Goal: Transaction & Acquisition: Purchase product/service

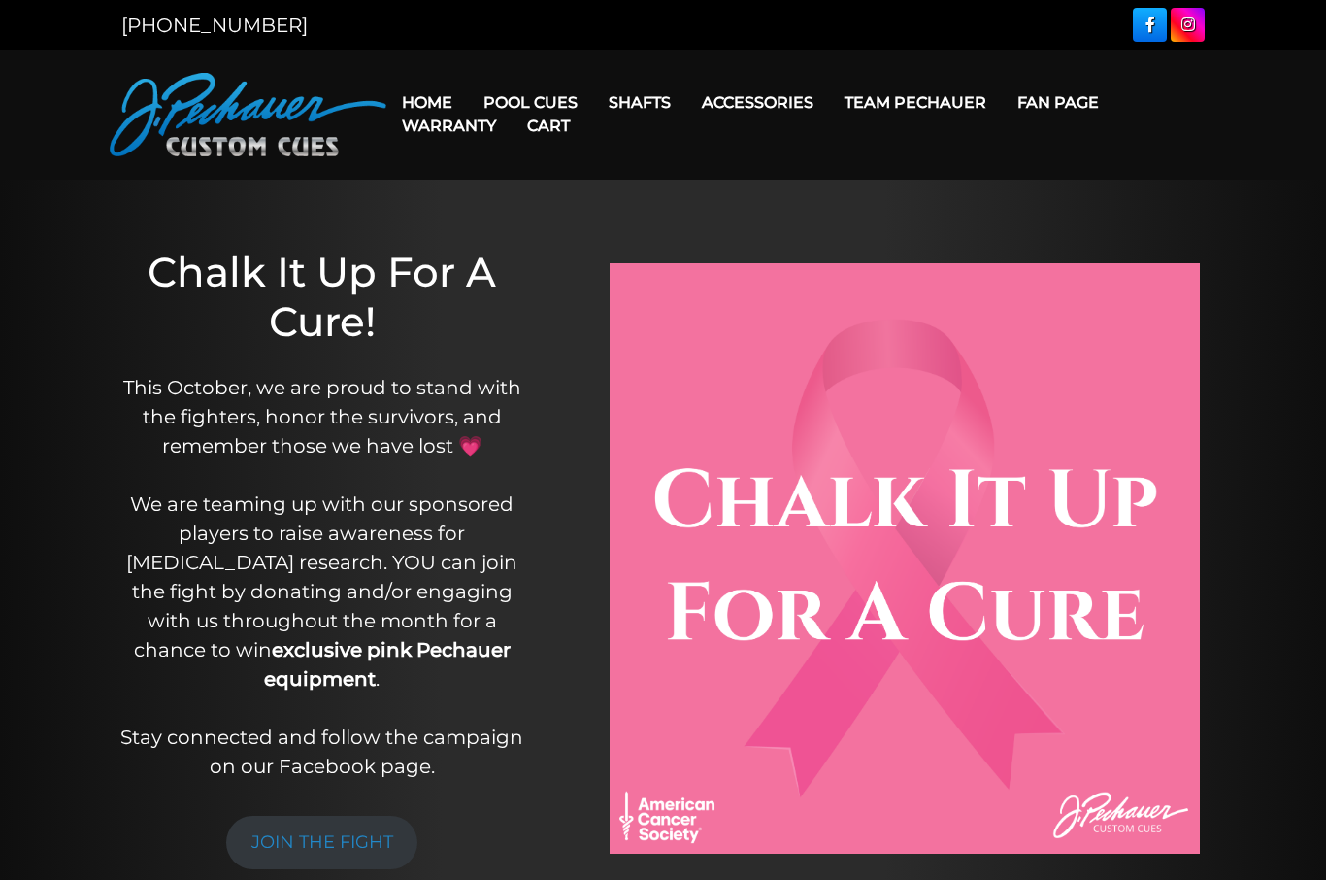
click at [533, 78] on link "Pool Cues" at bounding box center [530, 103] width 125 height 50
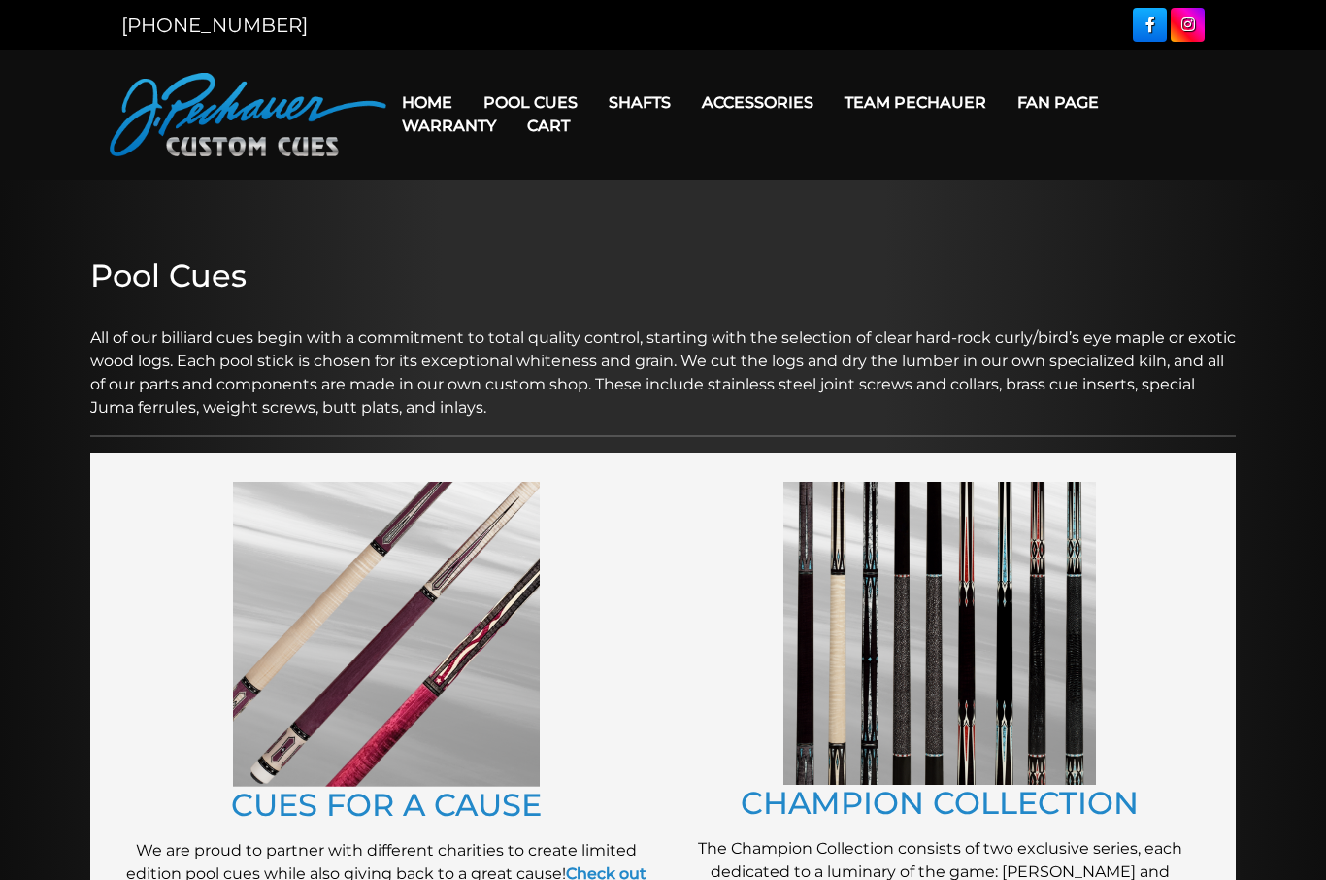
click at [536, 198] on link "Pro Series (R) – NEW" at bounding box center [589, 184] width 239 height 27
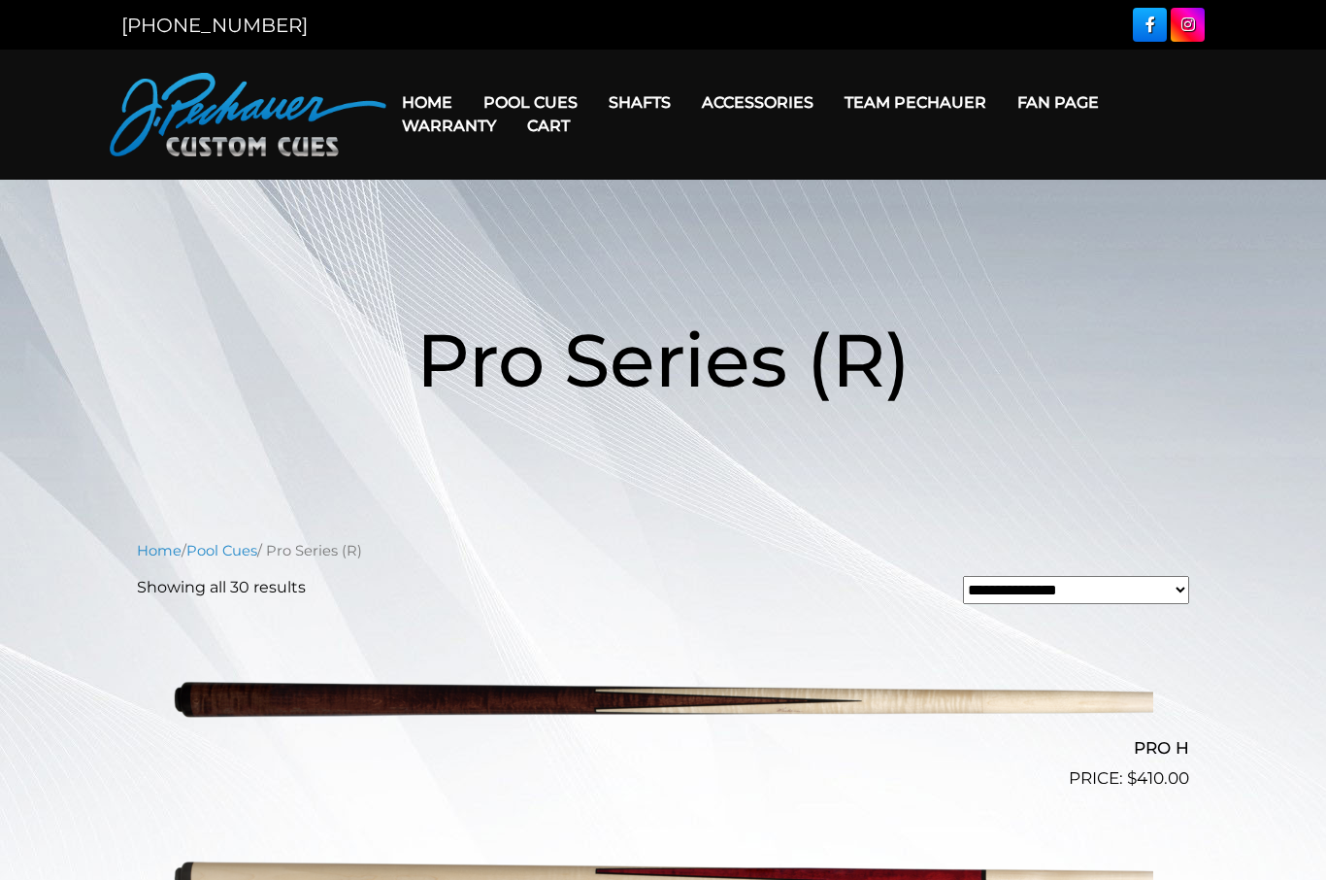
click at [550, 226] on link "Champion Collection" at bounding box center [589, 212] width 239 height 27
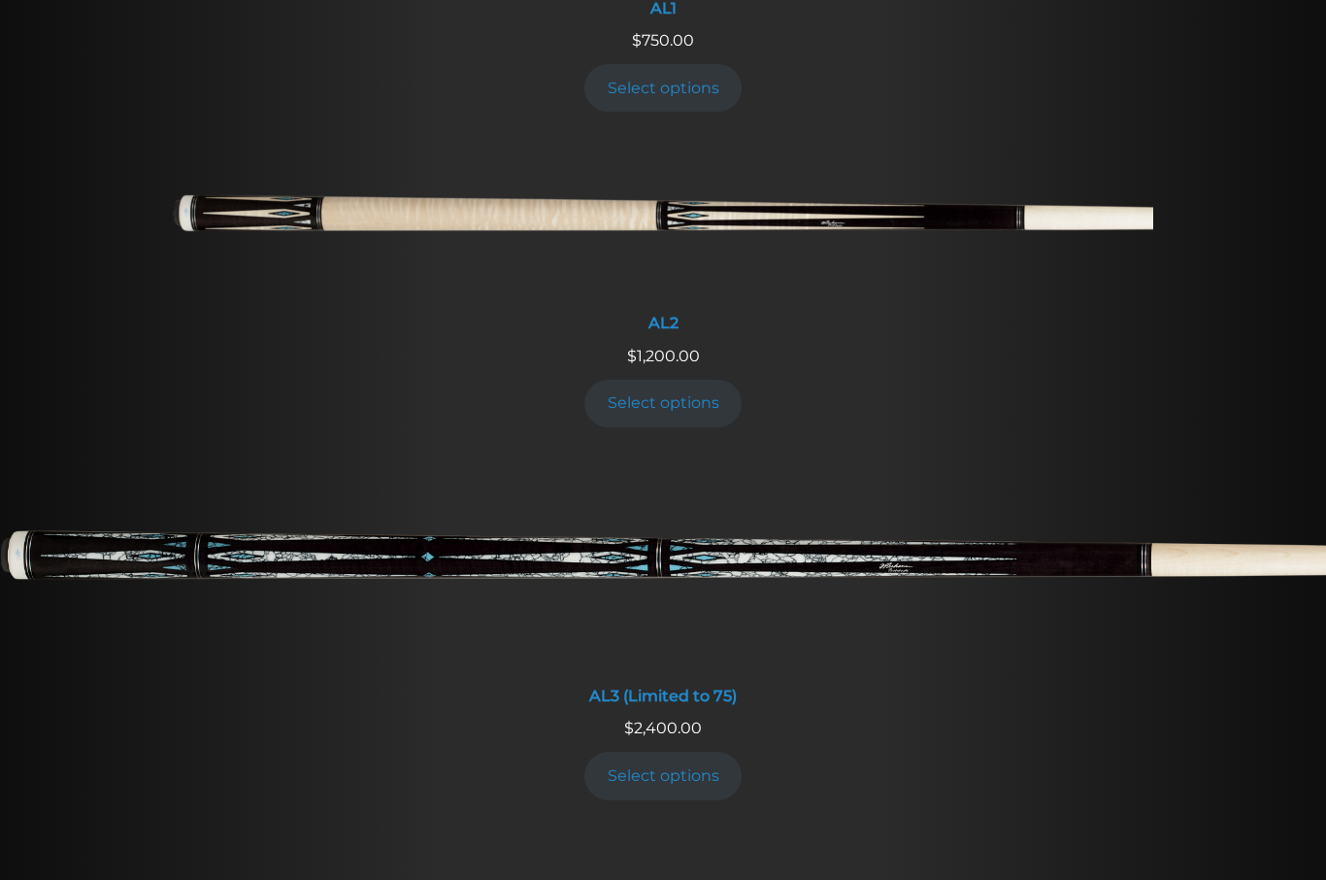
scroll to position [1051, 0]
click at [299, 524] on img at bounding box center [663, 563] width 1326 height 220
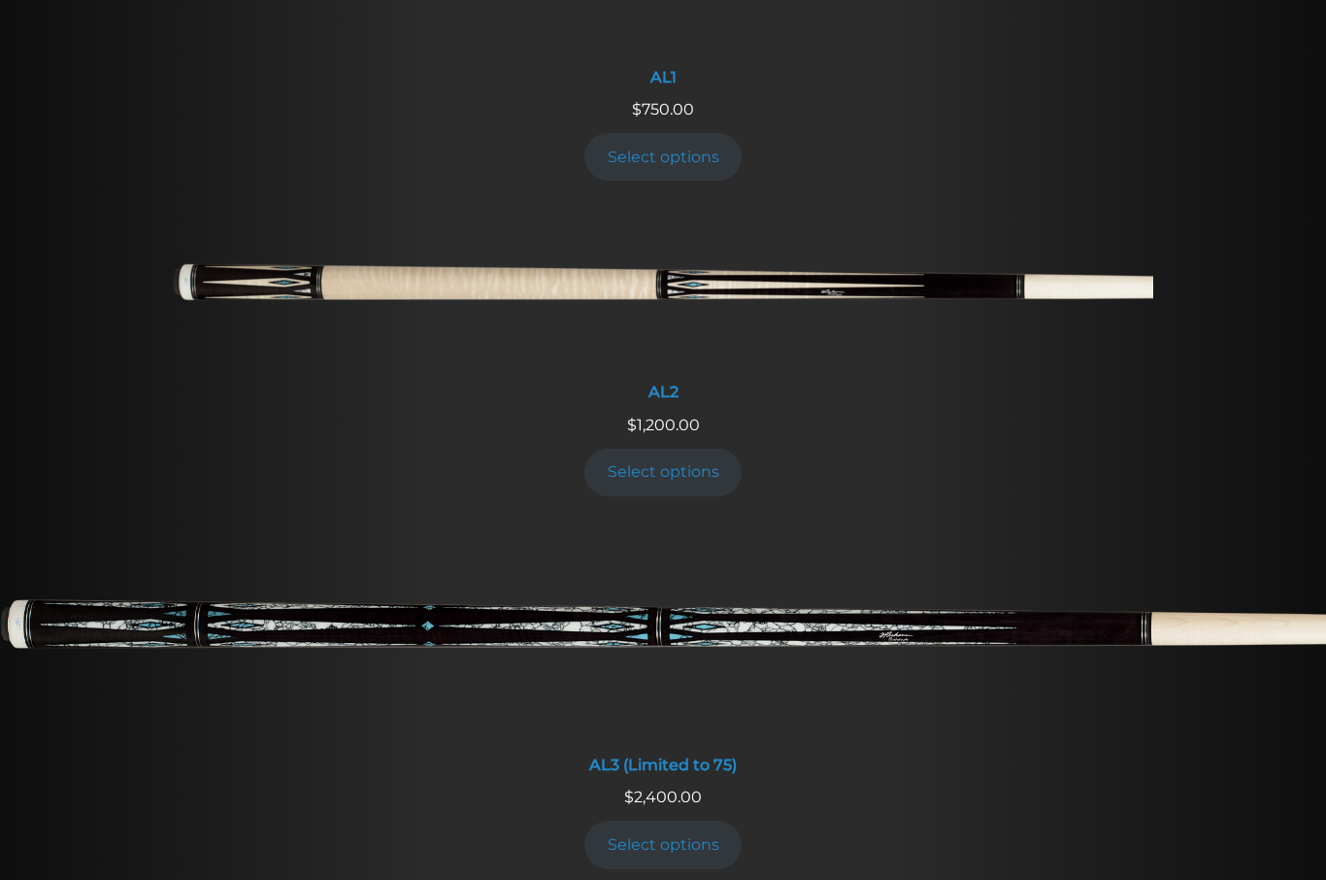
scroll to position [1015, 0]
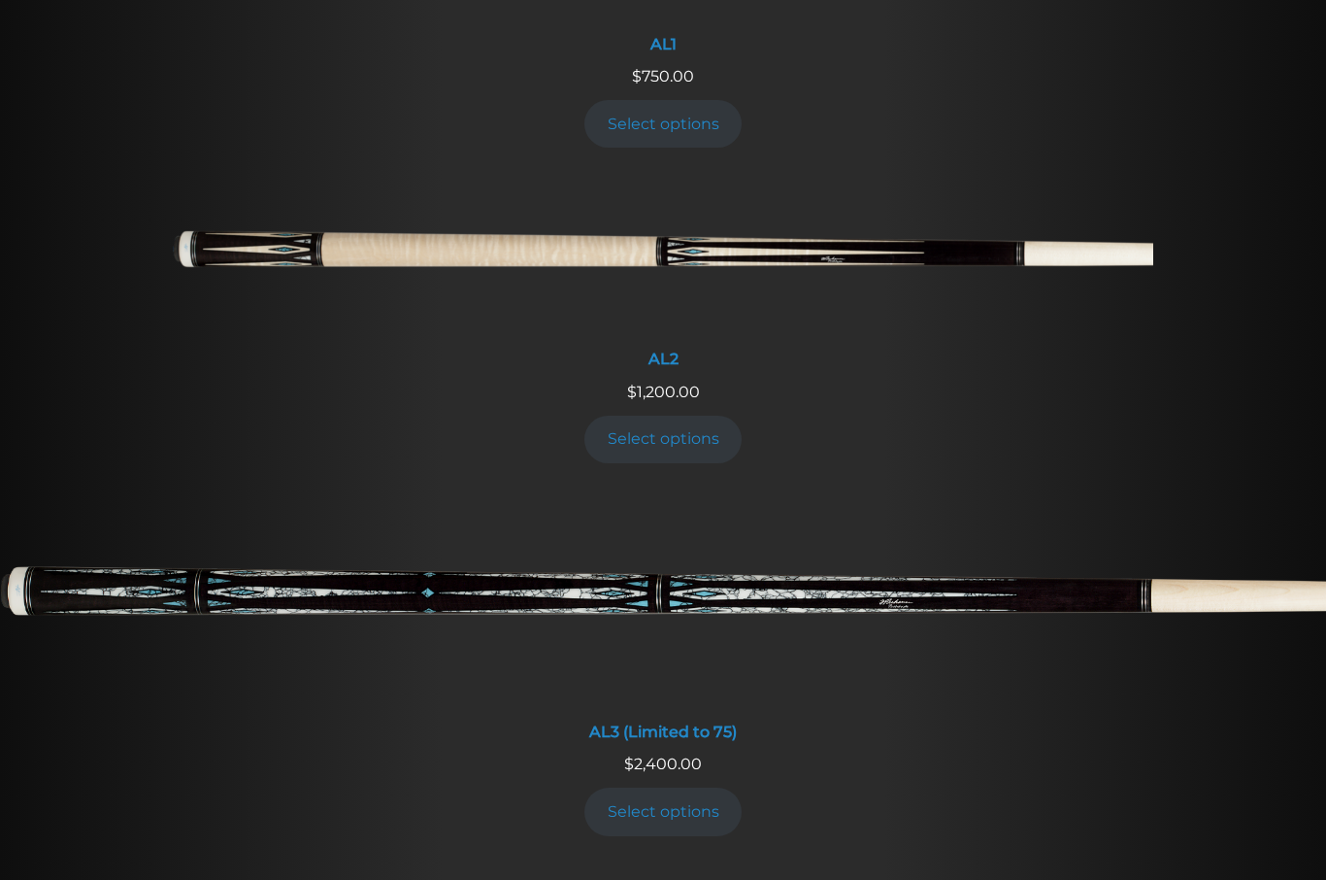
click at [263, 541] on img at bounding box center [663, 600] width 1326 height 220
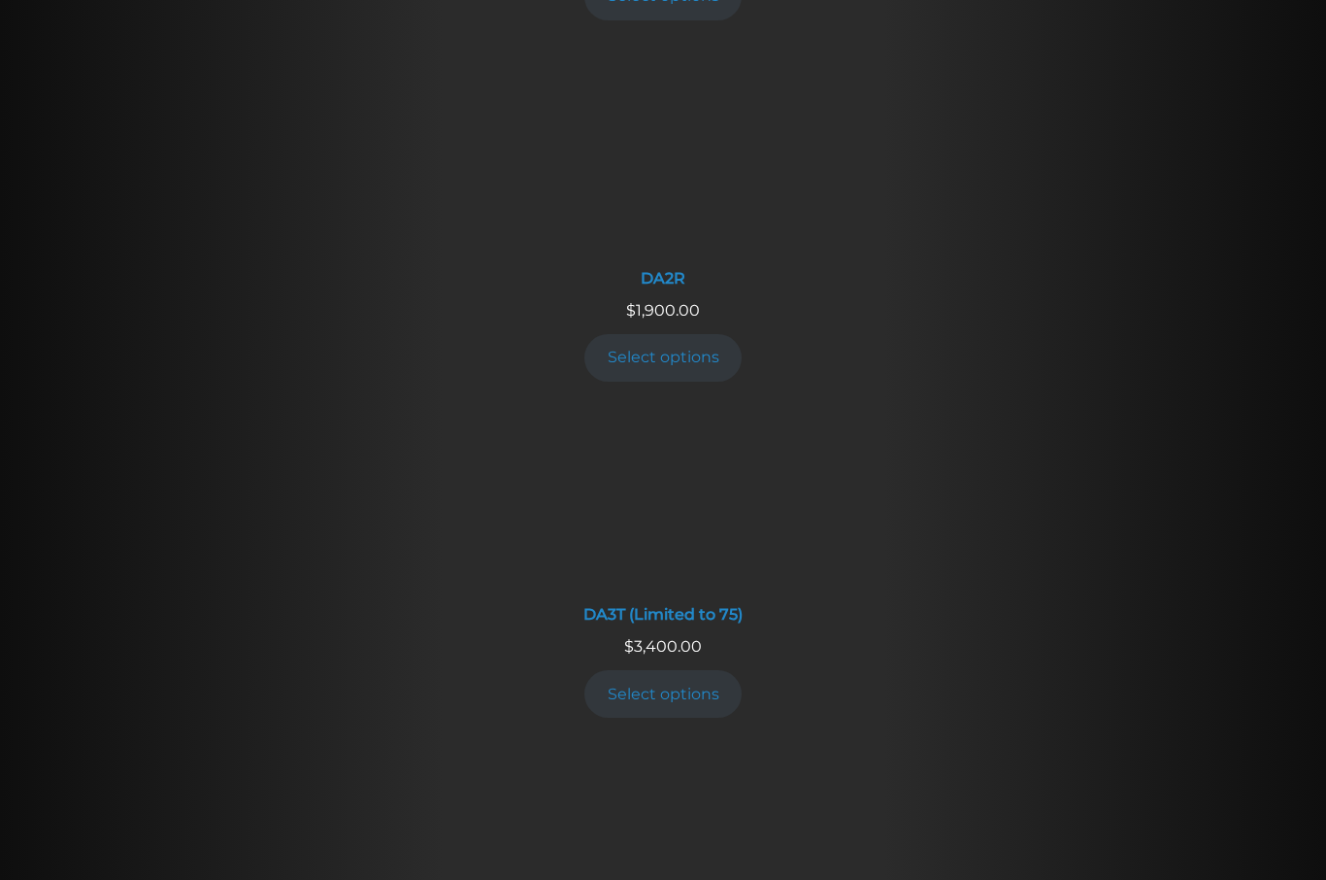
scroll to position [2949, 0]
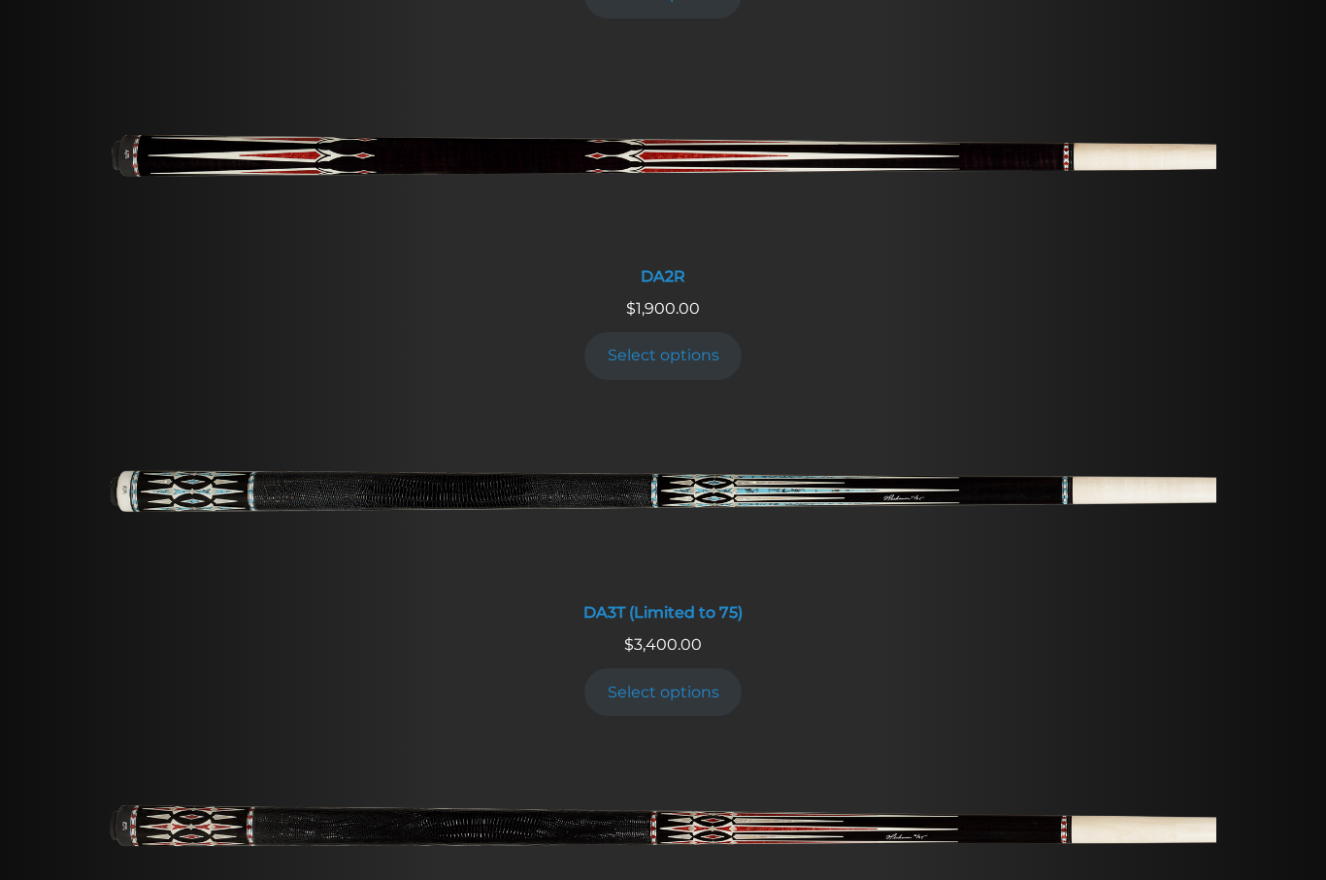
click at [613, 743] on img at bounding box center [663, 835] width 1107 height 184
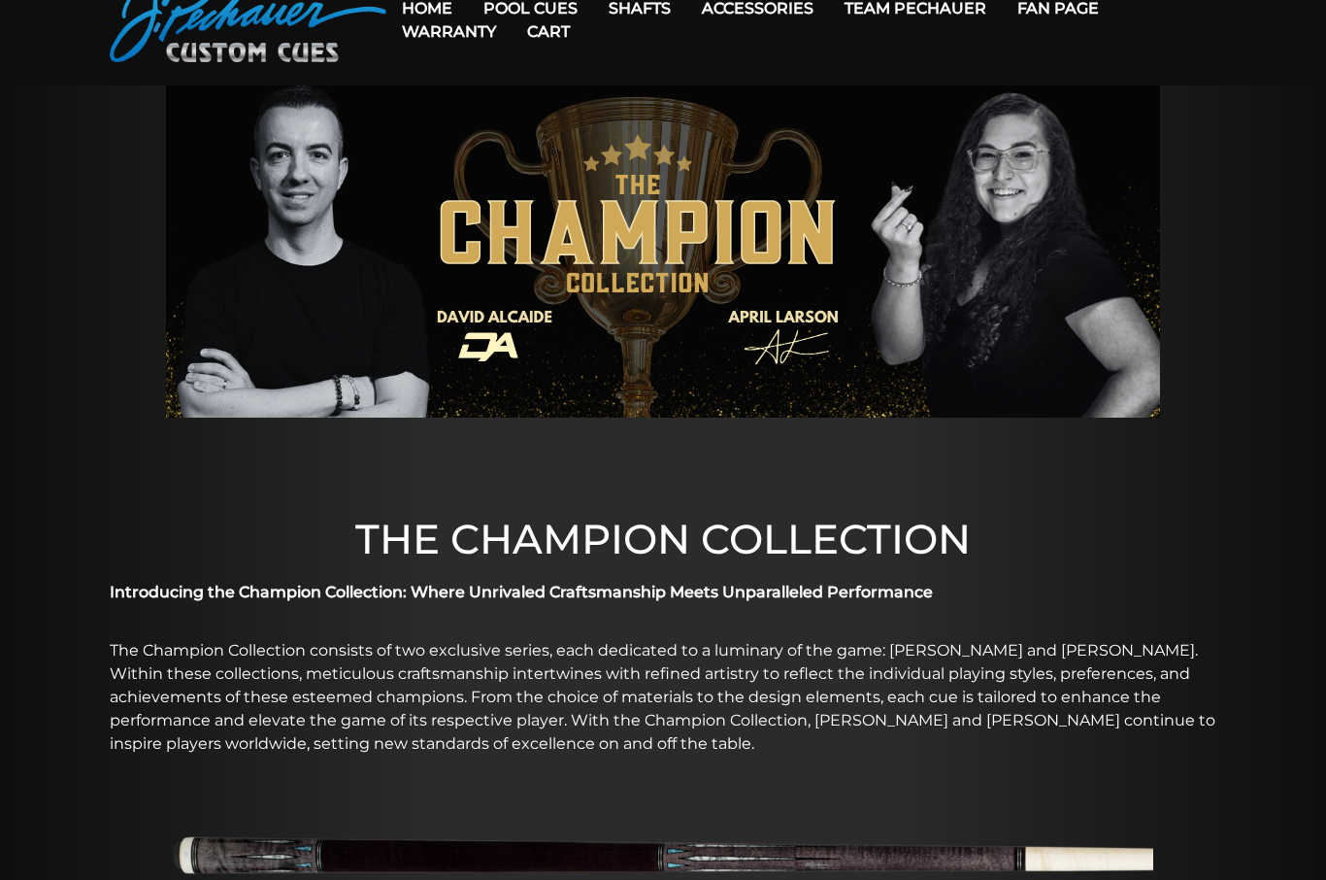
scroll to position [0, 0]
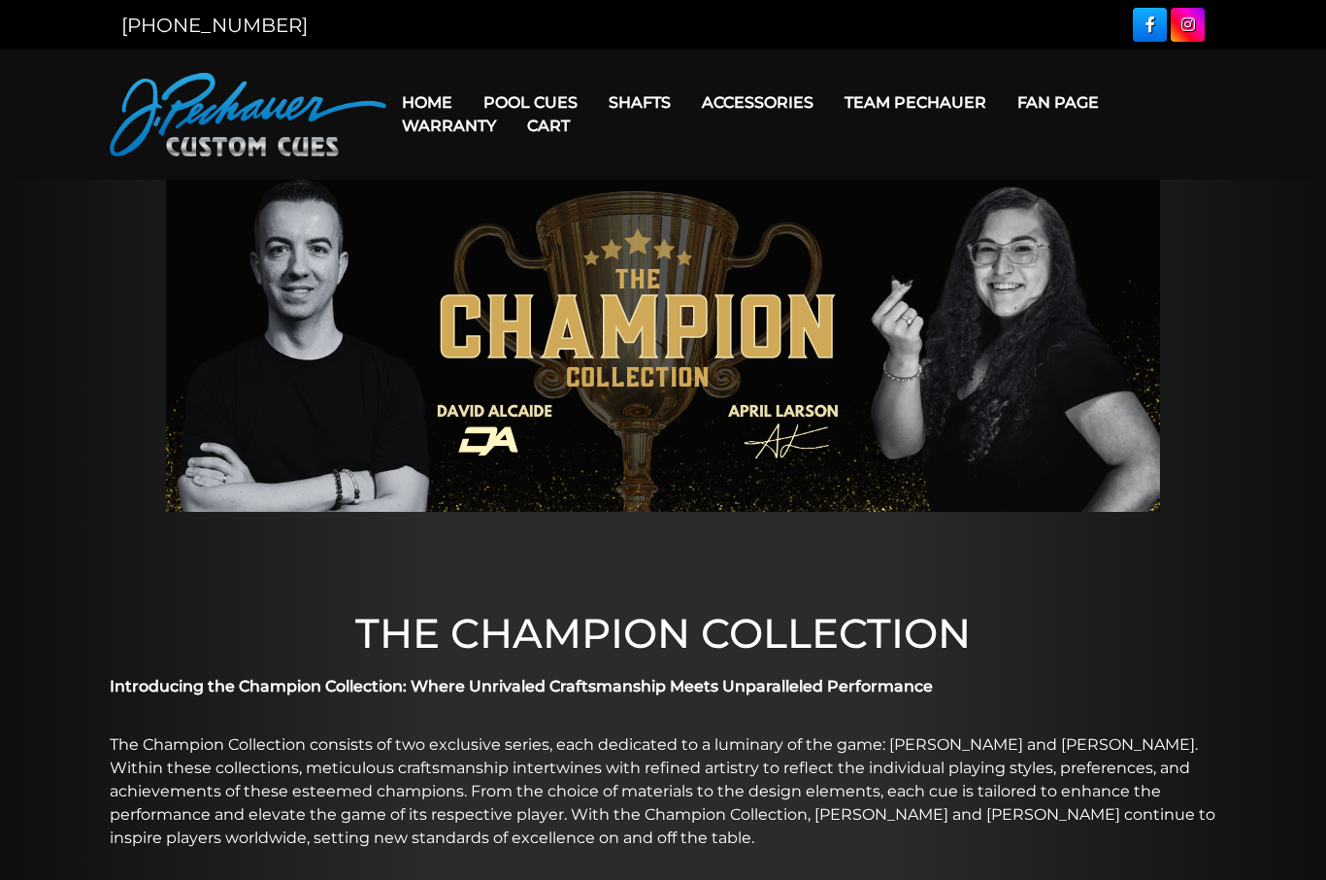
click at [517, 73] on nav "Home Pool Cues Celebration Cue JP Series (T) – NEW Pro Series (R) – NEW Champio…" at bounding box center [801, 114] width 830 height 83
click at [515, 135] on link "Celebration Cue" at bounding box center [589, 129] width 239 height 27
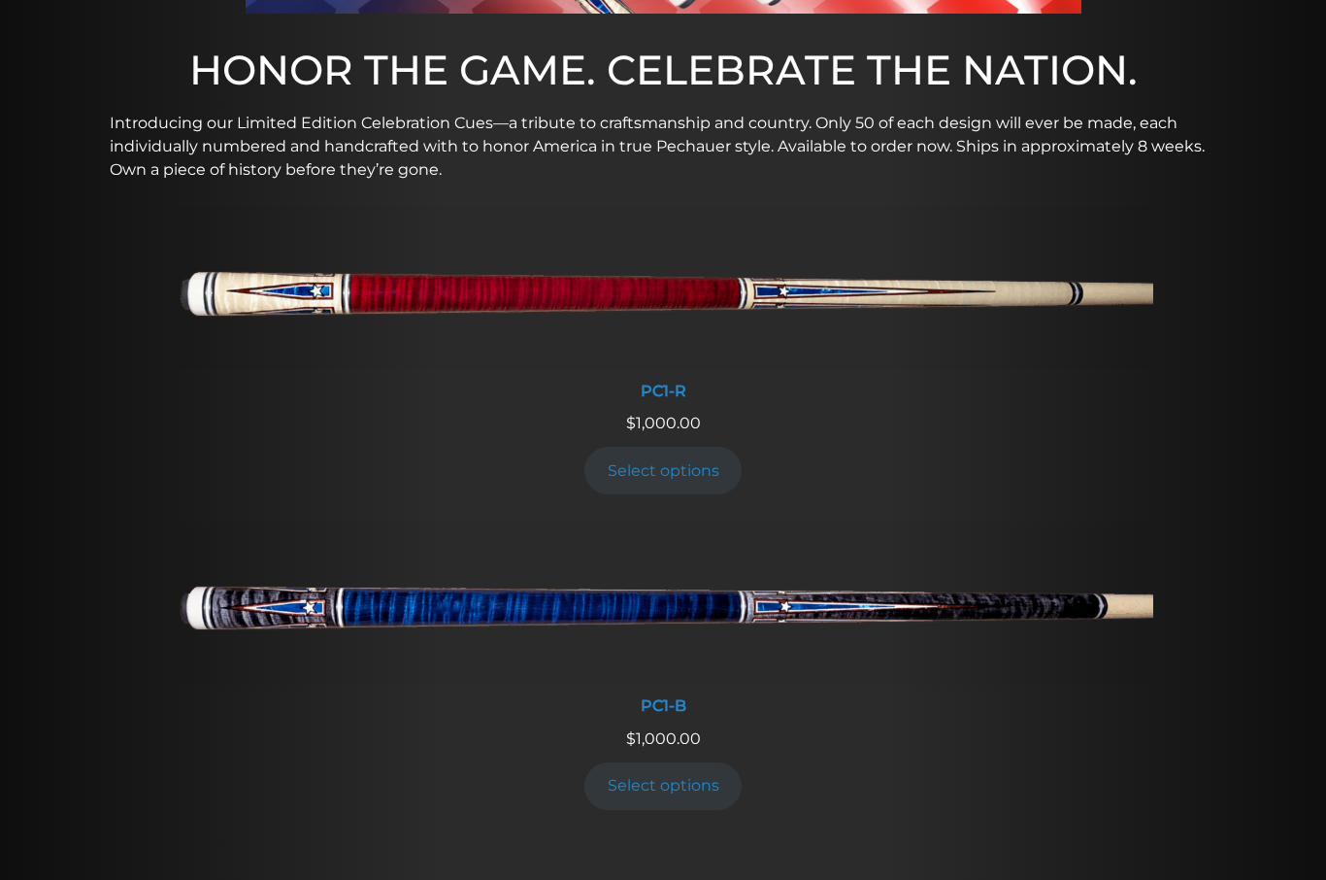
scroll to position [637, 0]
click at [159, 417] on div "$ 1,000.00" at bounding box center [663, 423] width 1326 height 23
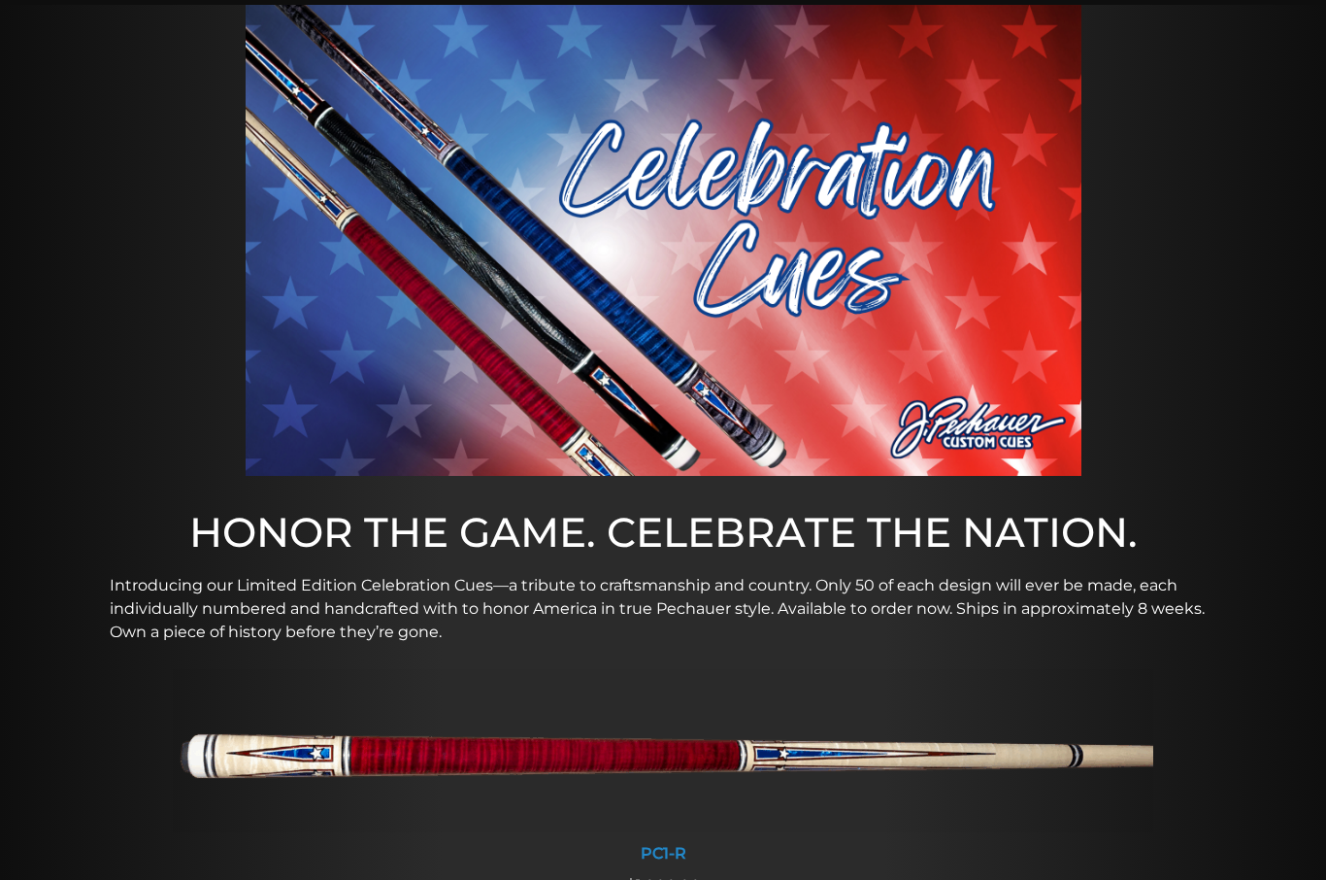
scroll to position [173, 0]
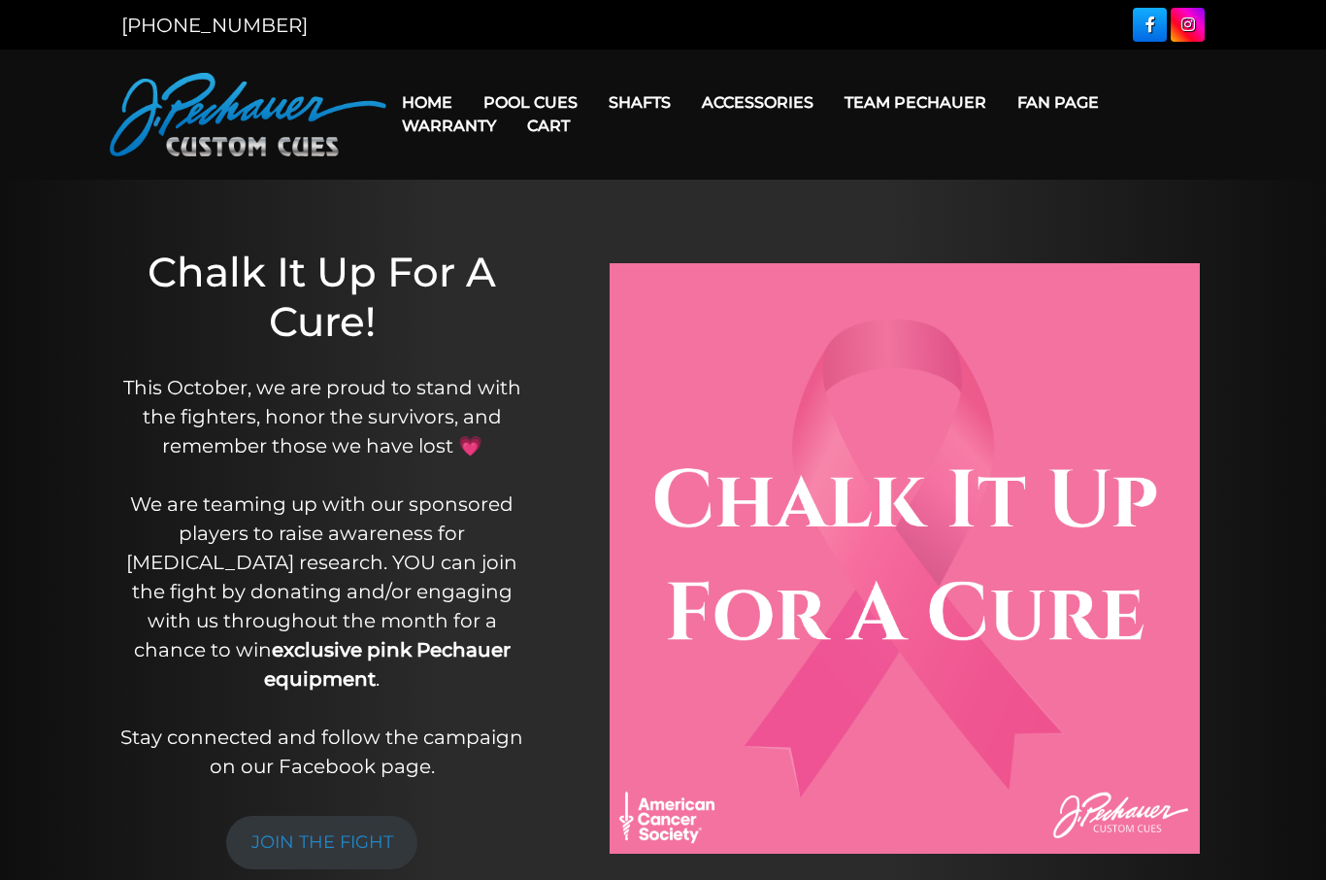
click at [700, 253] on link "Pechauer Towel" at bounding box center [793, 239] width 210 height 27
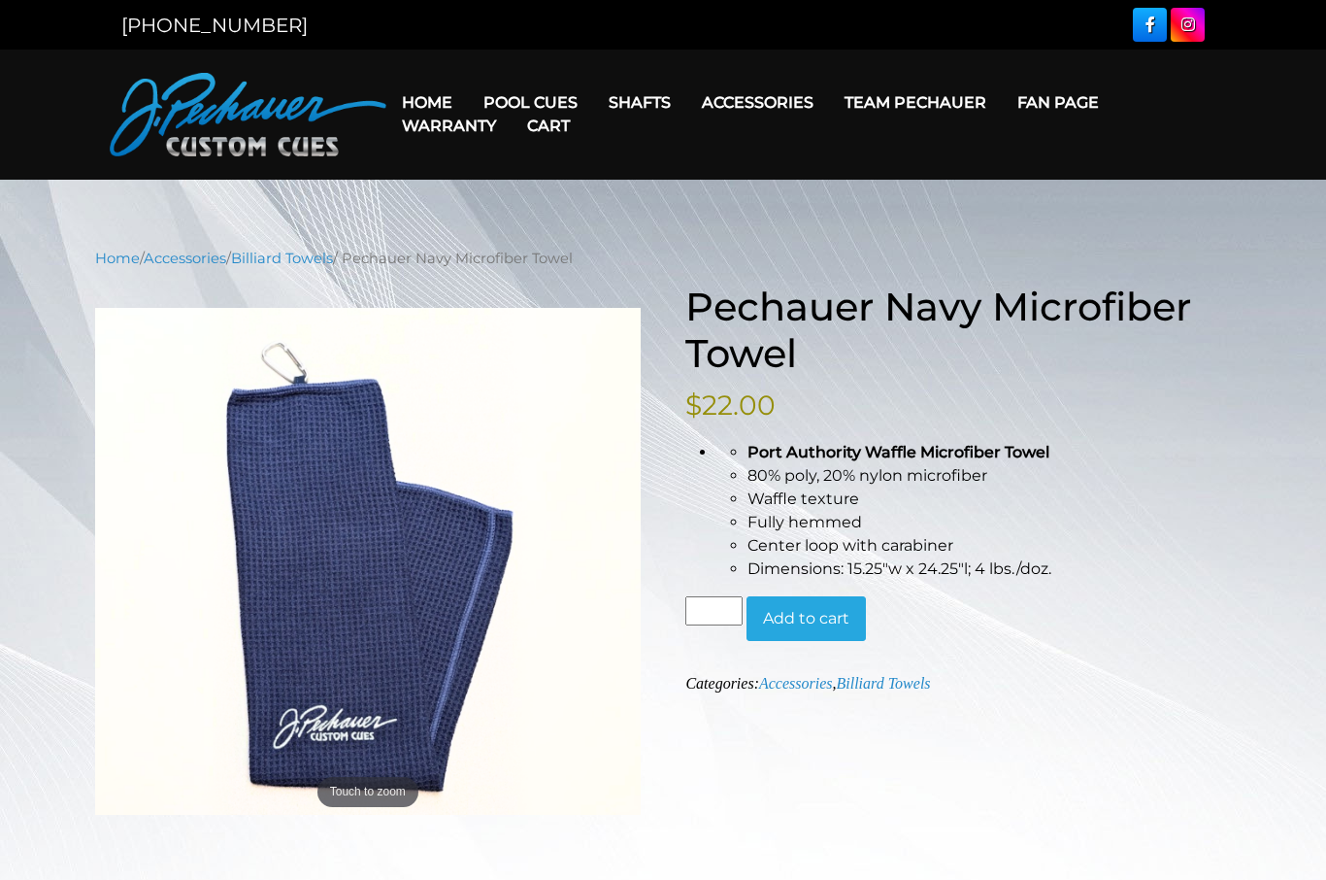
click at [831, 140] on link "Extensions" at bounding box center [793, 129] width 210 height 27
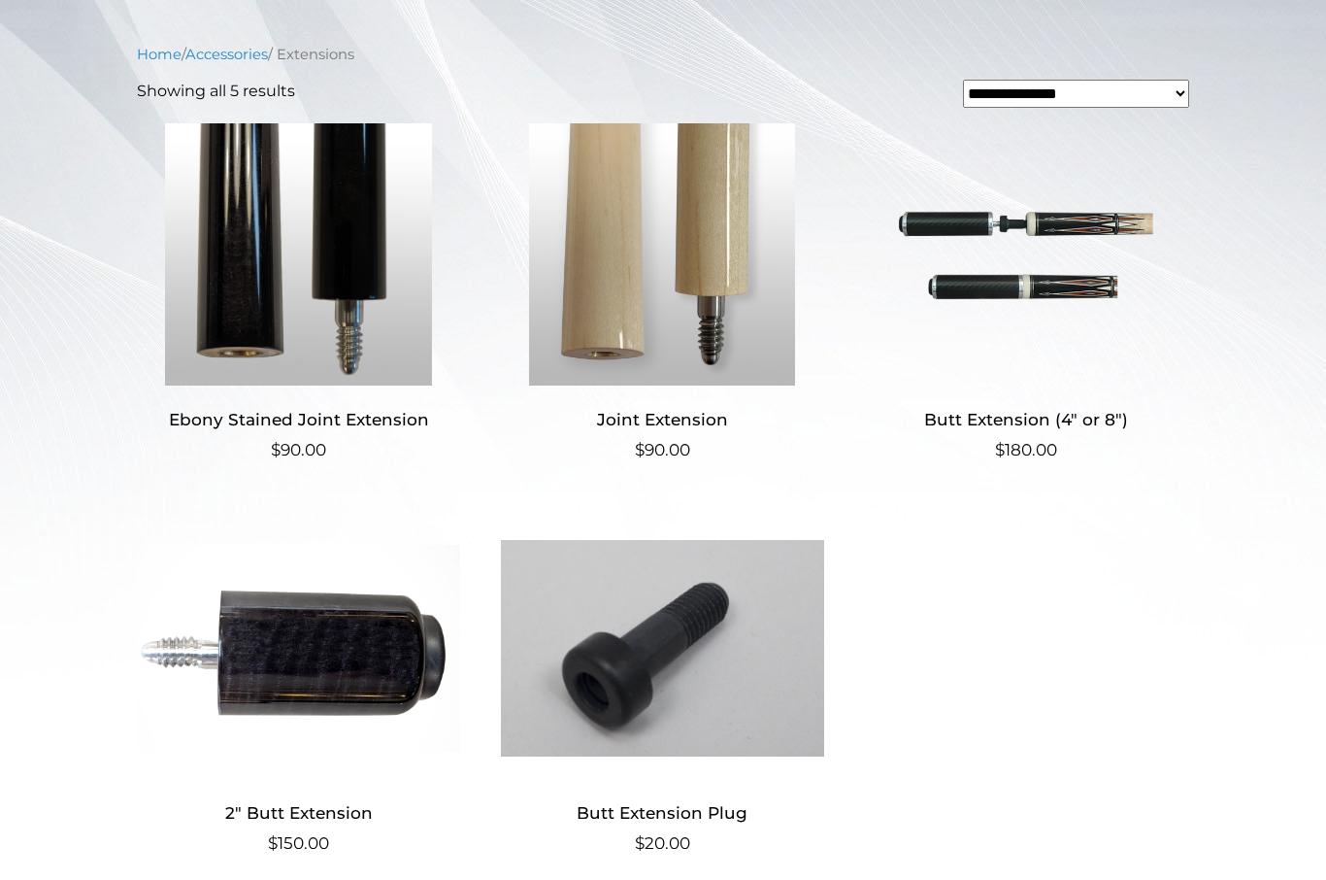
scroll to position [416, 0]
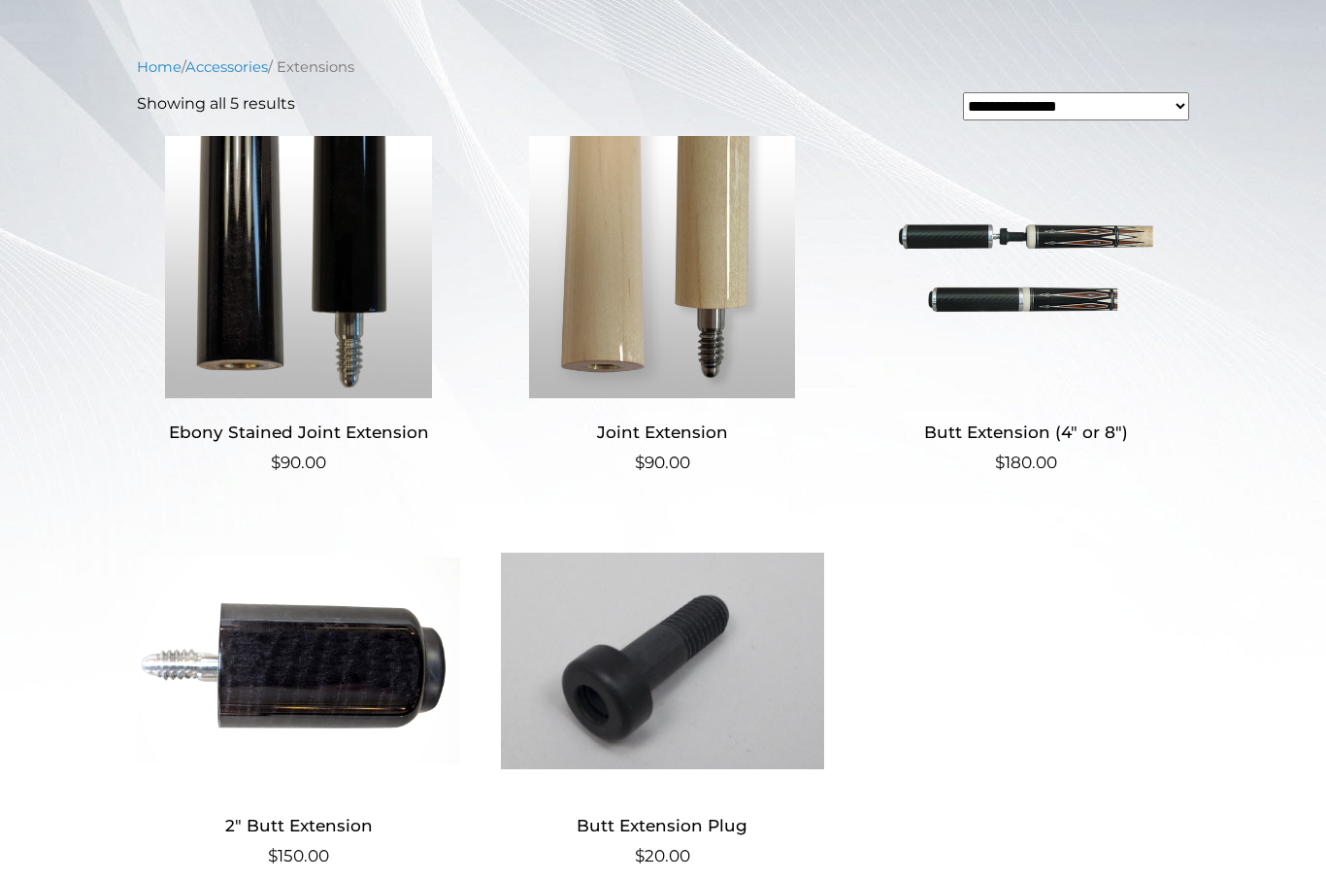
click at [1035, 307] on img at bounding box center [1025, 267] width 323 height 262
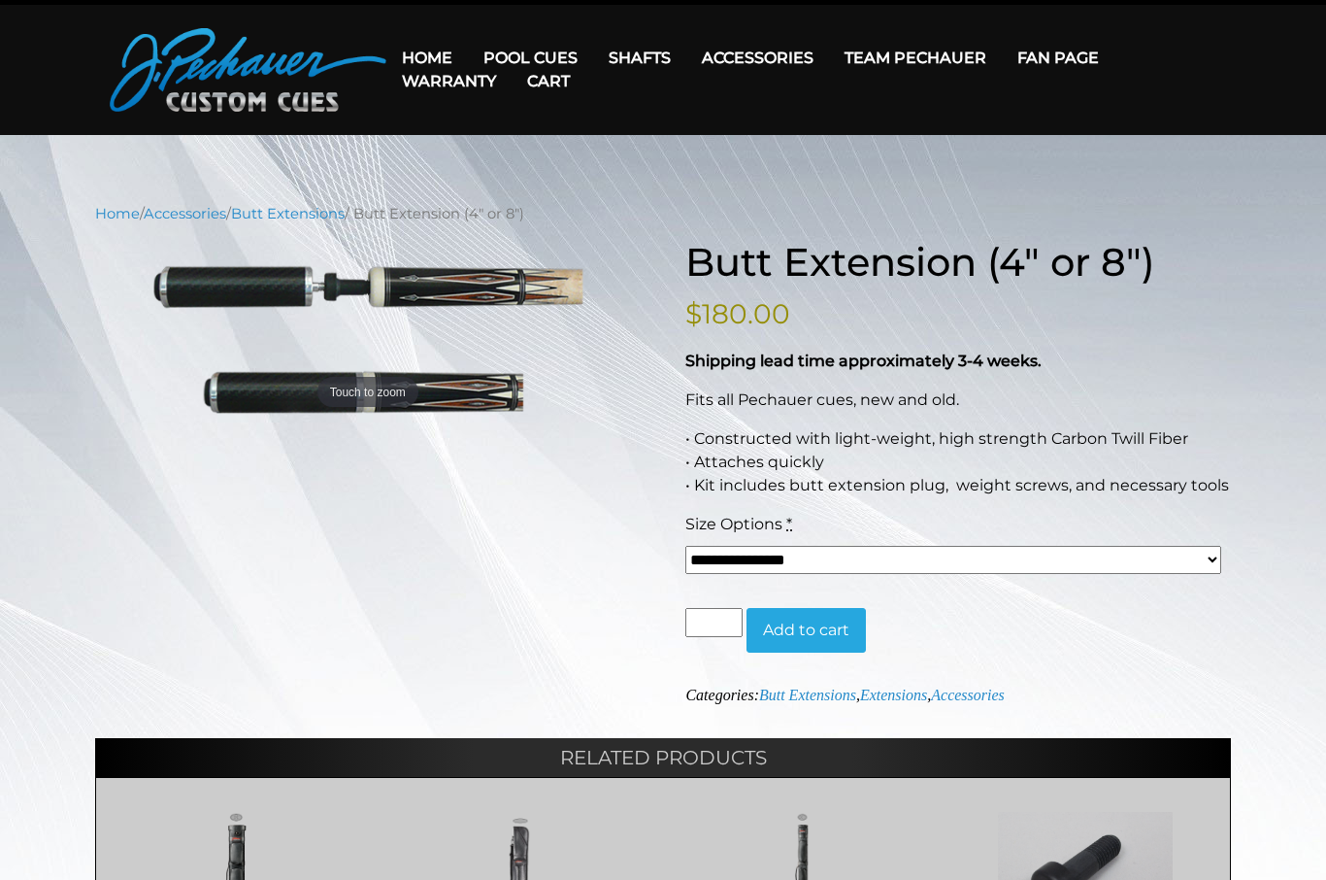
scroll to position [29, 0]
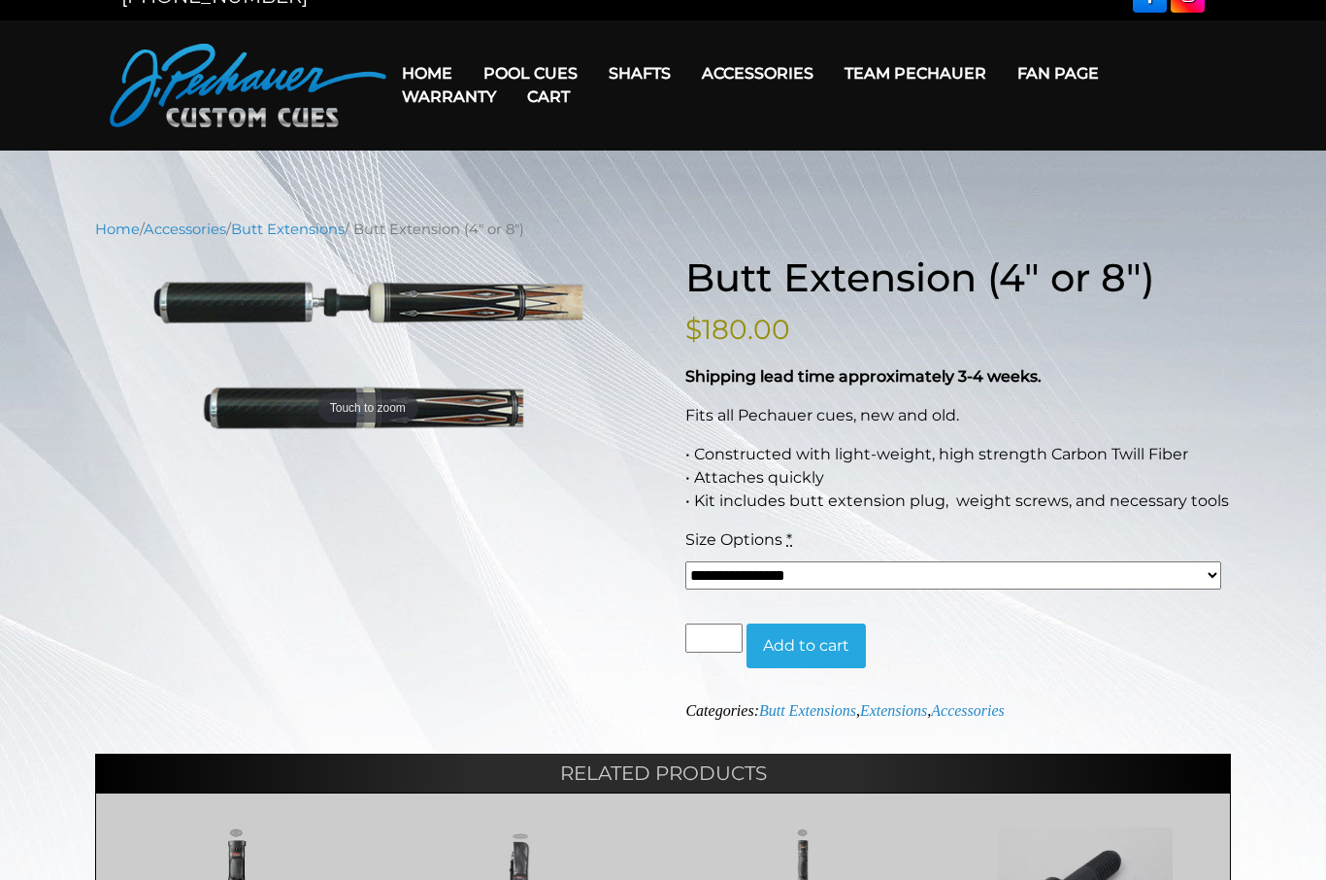
click at [10, 314] on div "**********" at bounding box center [663, 663] width 1326 height 890
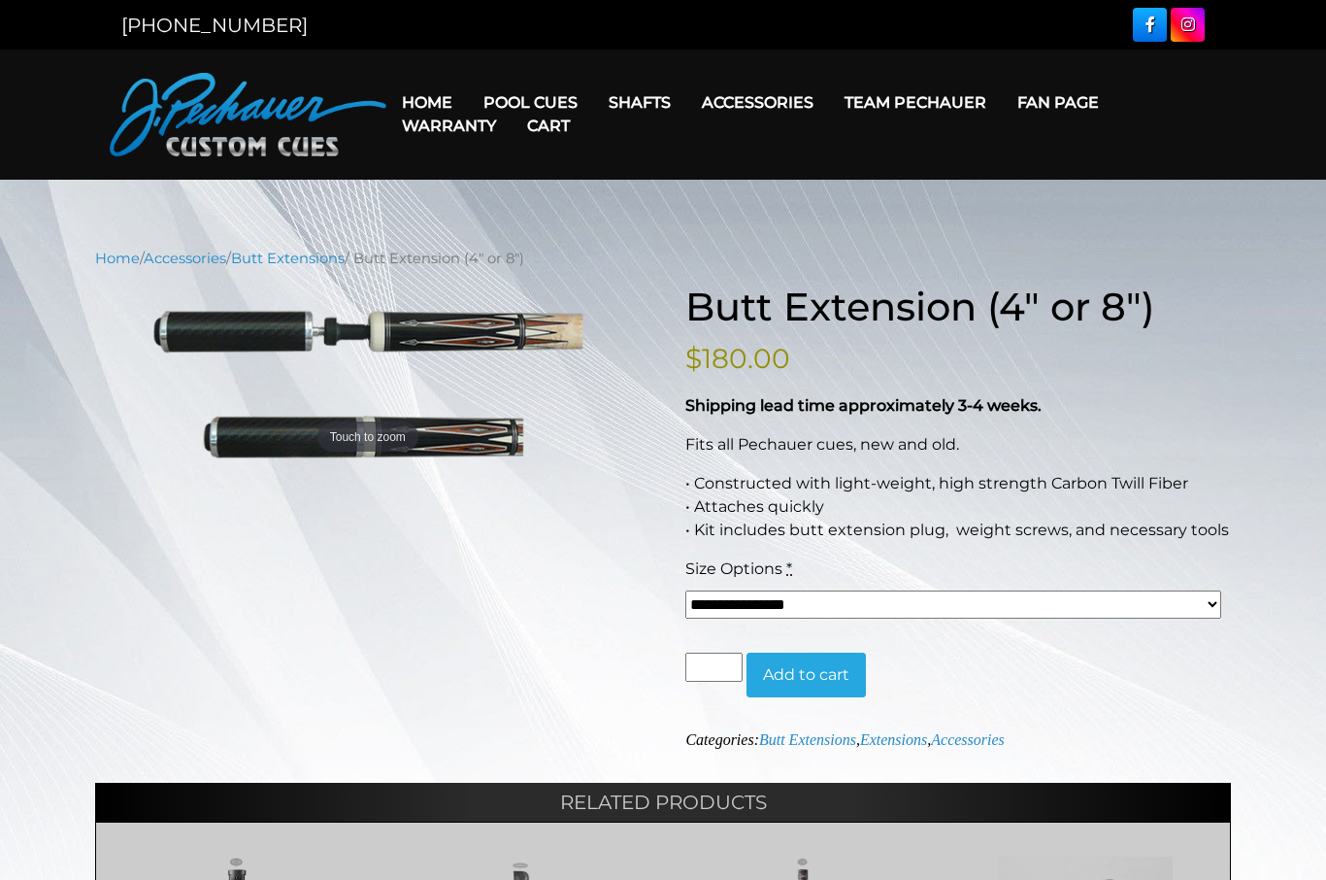
scroll to position [145, 0]
